Goal: Task Accomplishment & Management: Use online tool/utility

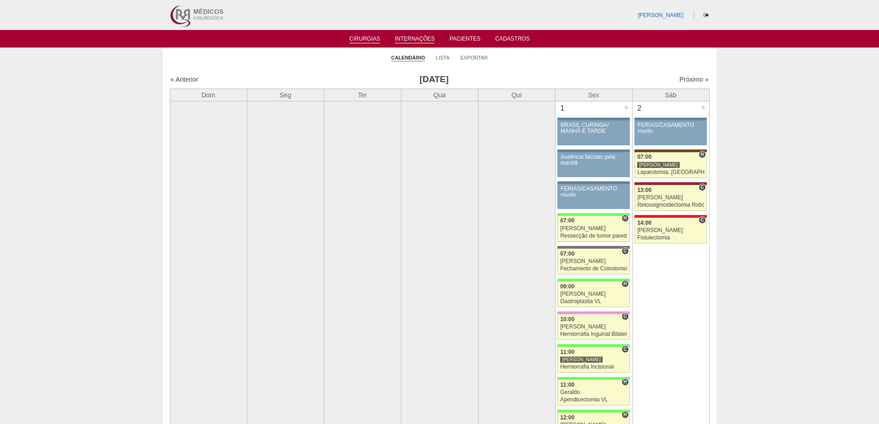
click at [409, 39] on link "Internações" at bounding box center [415, 40] width 40 height 8
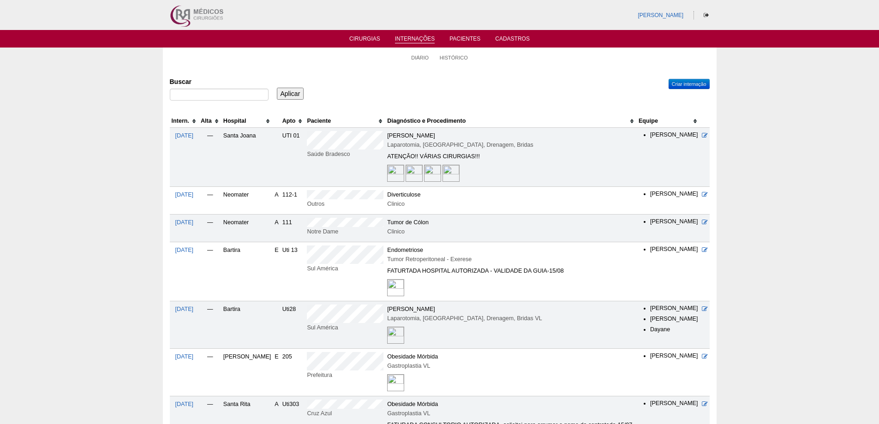
click at [244, 128] on td "Santa Joana" at bounding box center [247, 157] width 52 height 59
click at [245, 121] on th "Hospital" at bounding box center [247, 120] width 52 height 13
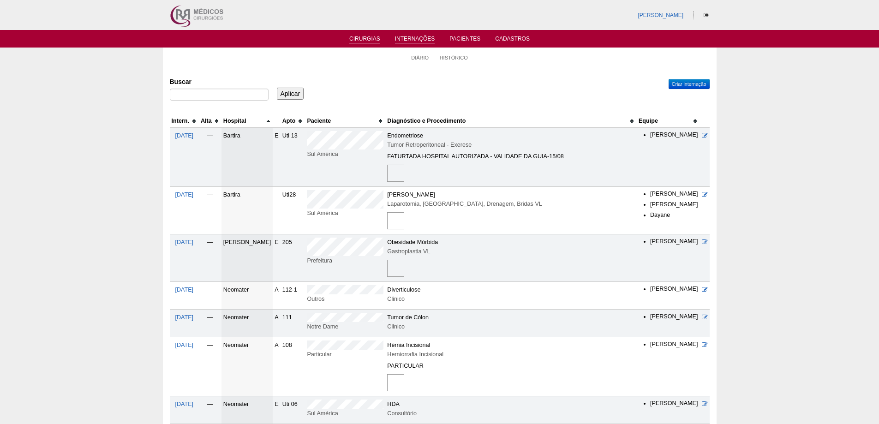
click at [368, 39] on link "Cirurgias" at bounding box center [364, 40] width 31 height 8
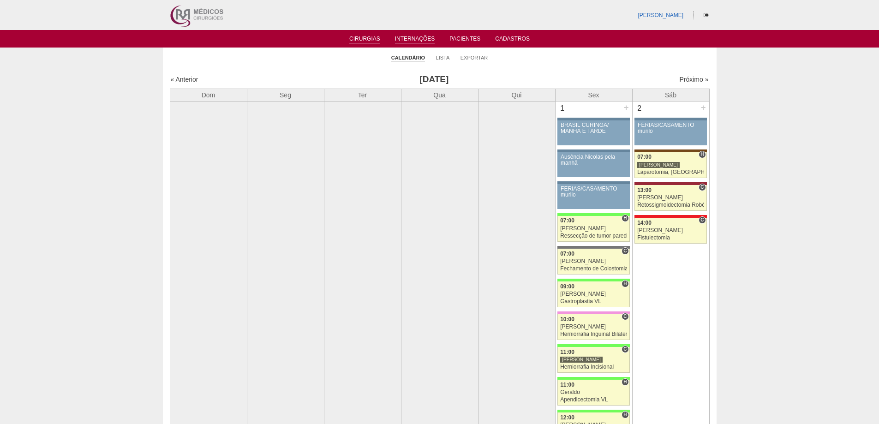
click at [409, 39] on link "Internações" at bounding box center [415, 40] width 40 height 8
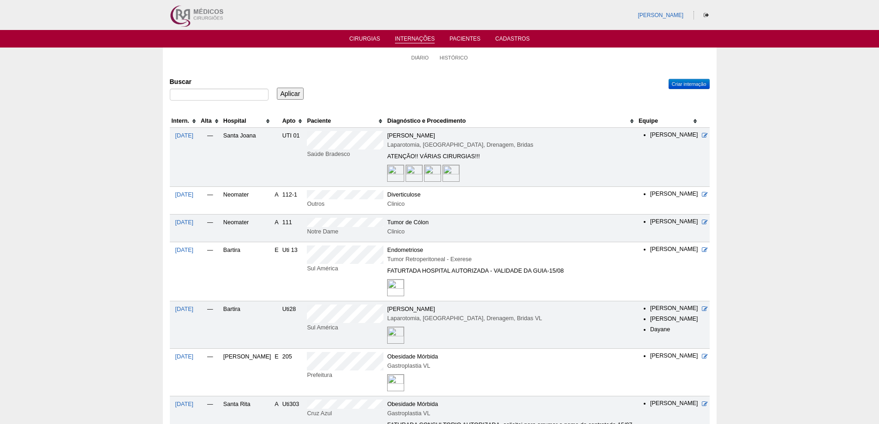
click at [247, 120] on th "Hospital" at bounding box center [247, 120] width 52 height 13
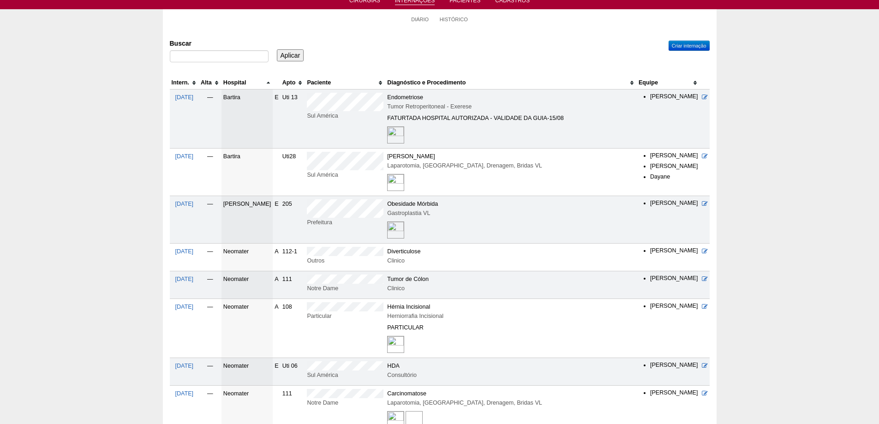
scroll to position [92, 0]
